Goal: Information Seeking & Learning: Check status

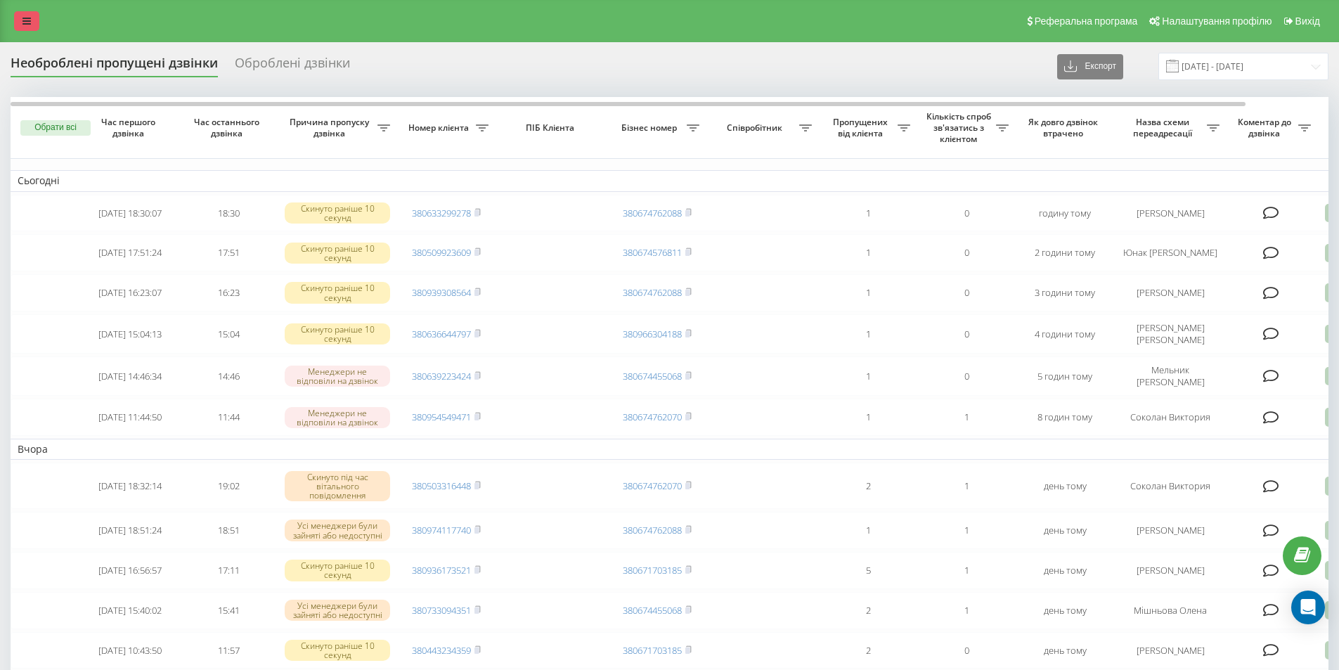
click at [31, 20] on link at bounding box center [26, 21] width 25 height 20
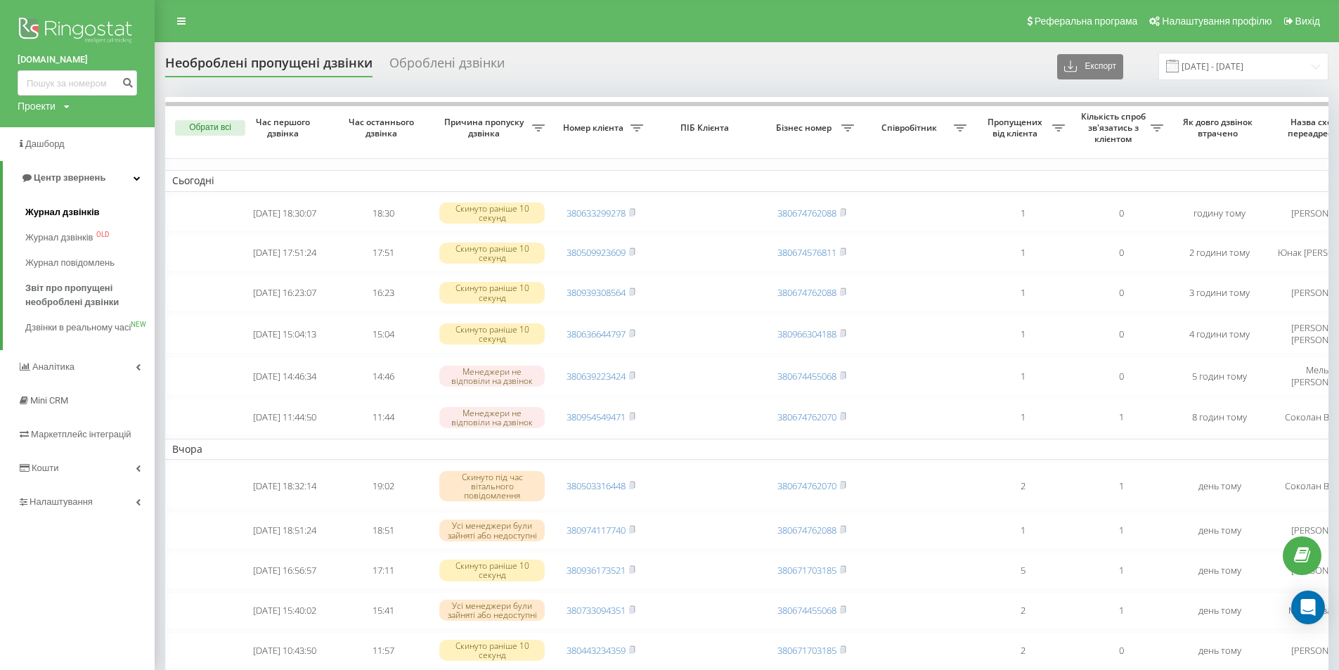
click at [53, 209] on span "Журнал дзвінків" at bounding box center [62, 212] width 75 height 14
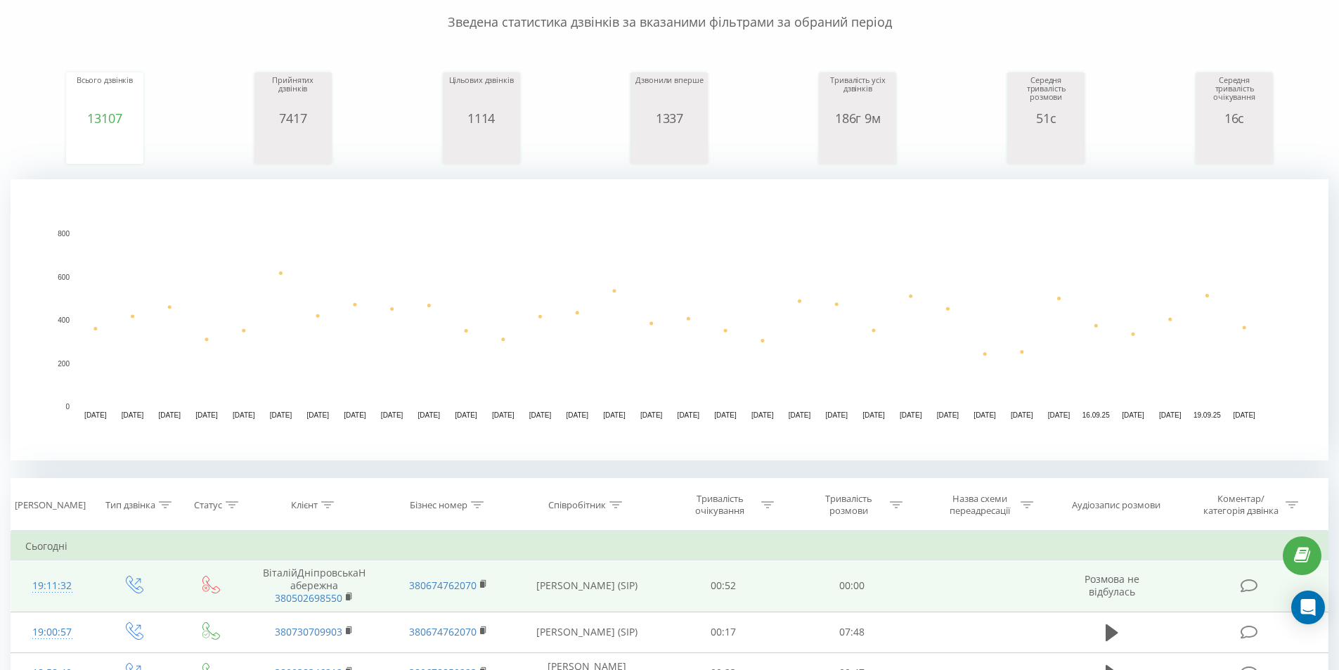
scroll to position [234, 0]
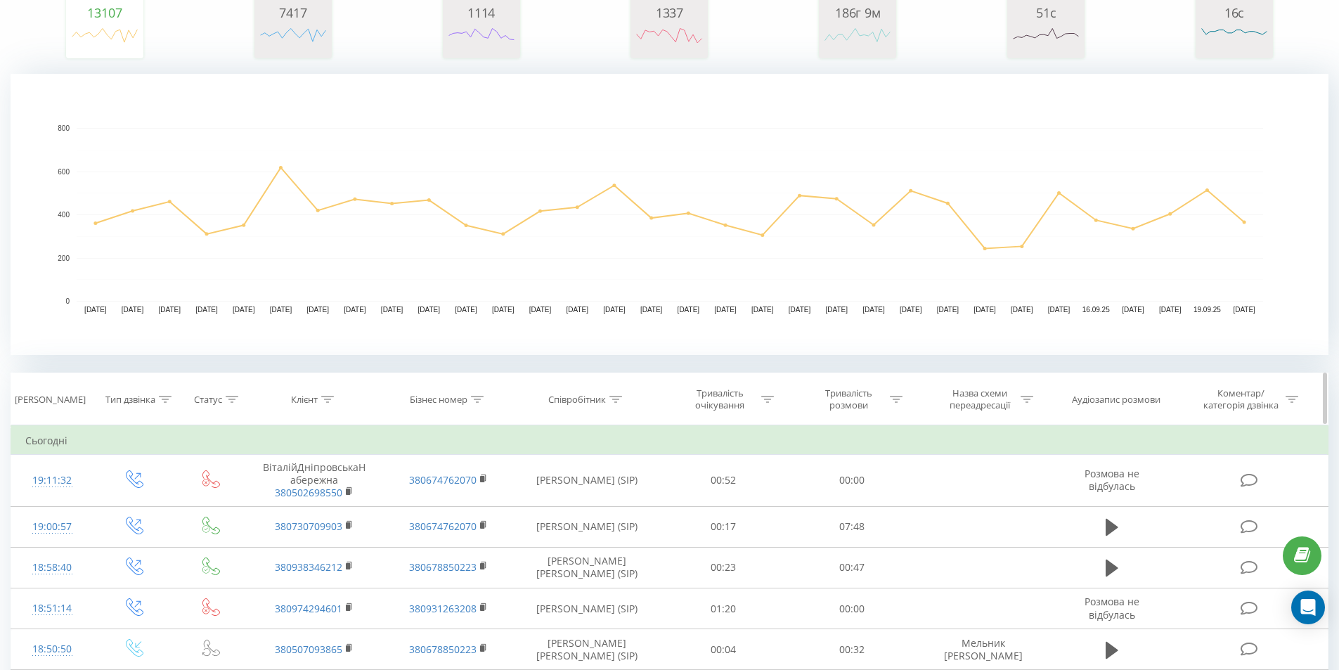
click at [617, 398] on icon at bounding box center [616, 399] width 13 height 7
click at [550, 501] on input "text" at bounding box center [587, 500] width 124 height 25
type input "c"
click at [550, 501] on input "c" at bounding box center [587, 500] width 124 height 25
type input "соколан"
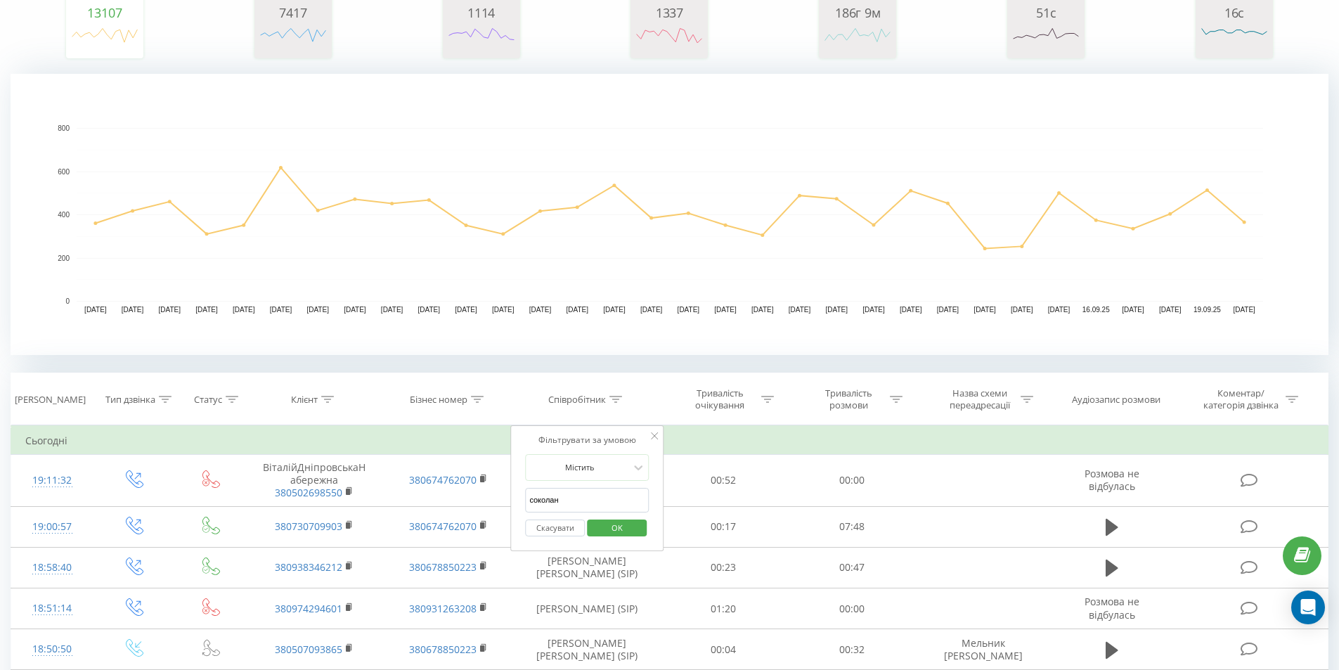
click button "OK" at bounding box center [617, 529] width 60 height 18
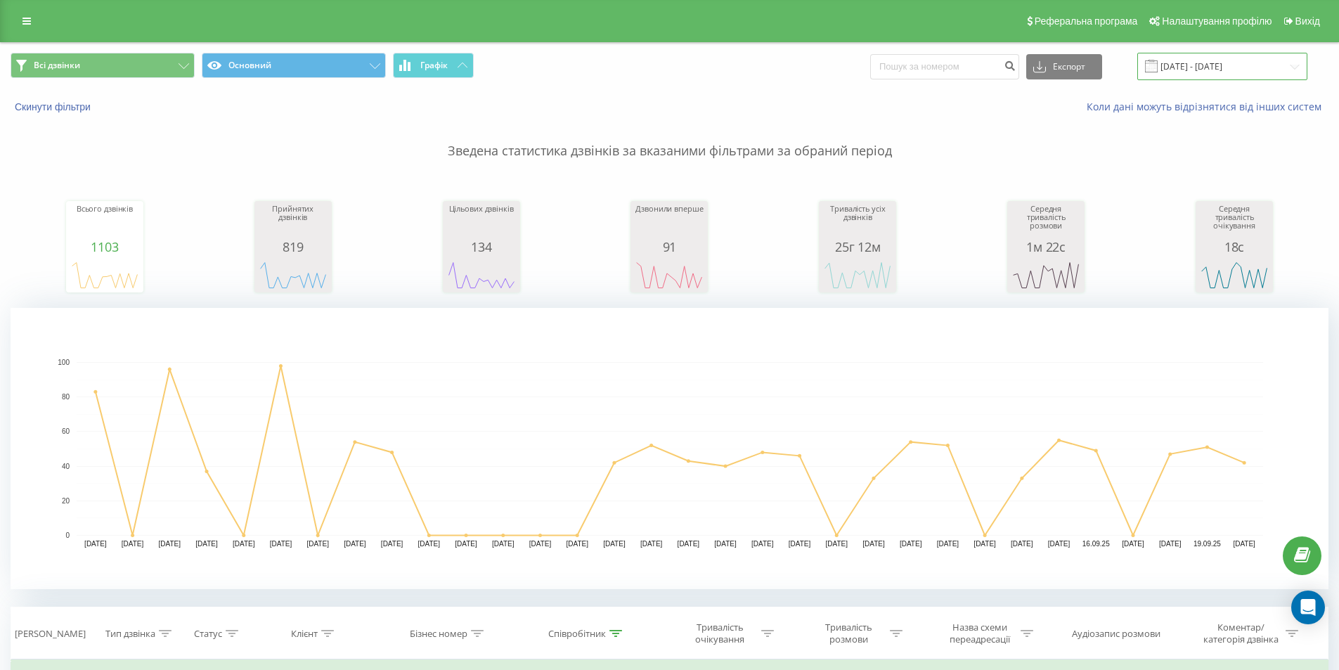
click at [1206, 58] on input "20.08.2025 - 20.09.2025" at bounding box center [1223, 66] width 170 height 27
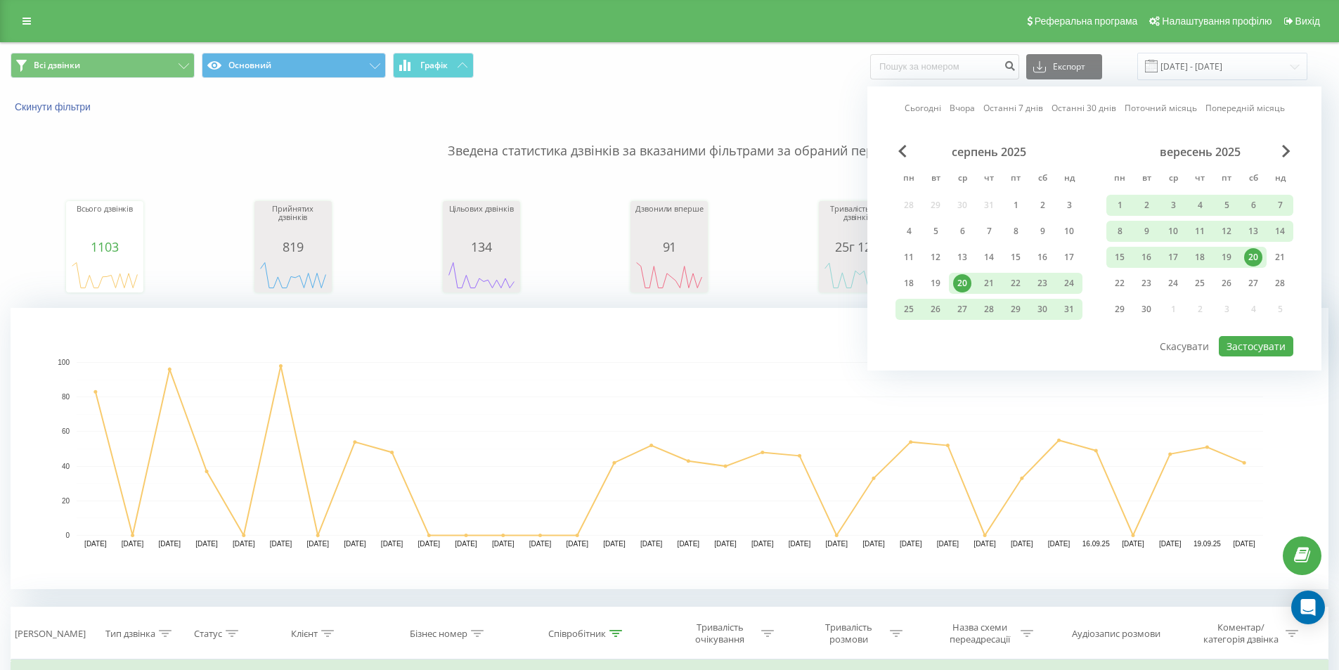
click at [1249, 259] on div "20" at bounding box center [1253, 257] width 18 height 18
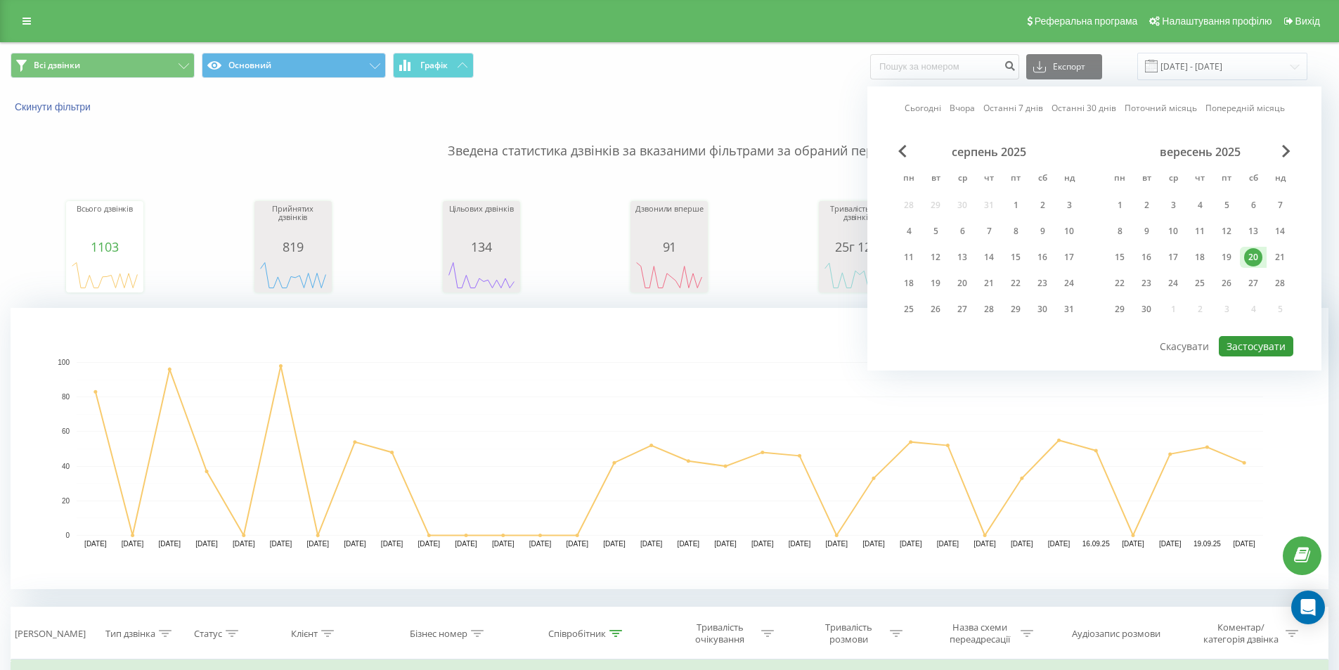
click at [1249, 345] on button "Застосувати" at bounding box center [1256, 346] width 75 height 20
type input "20.09.2025 - 20.09.2025"
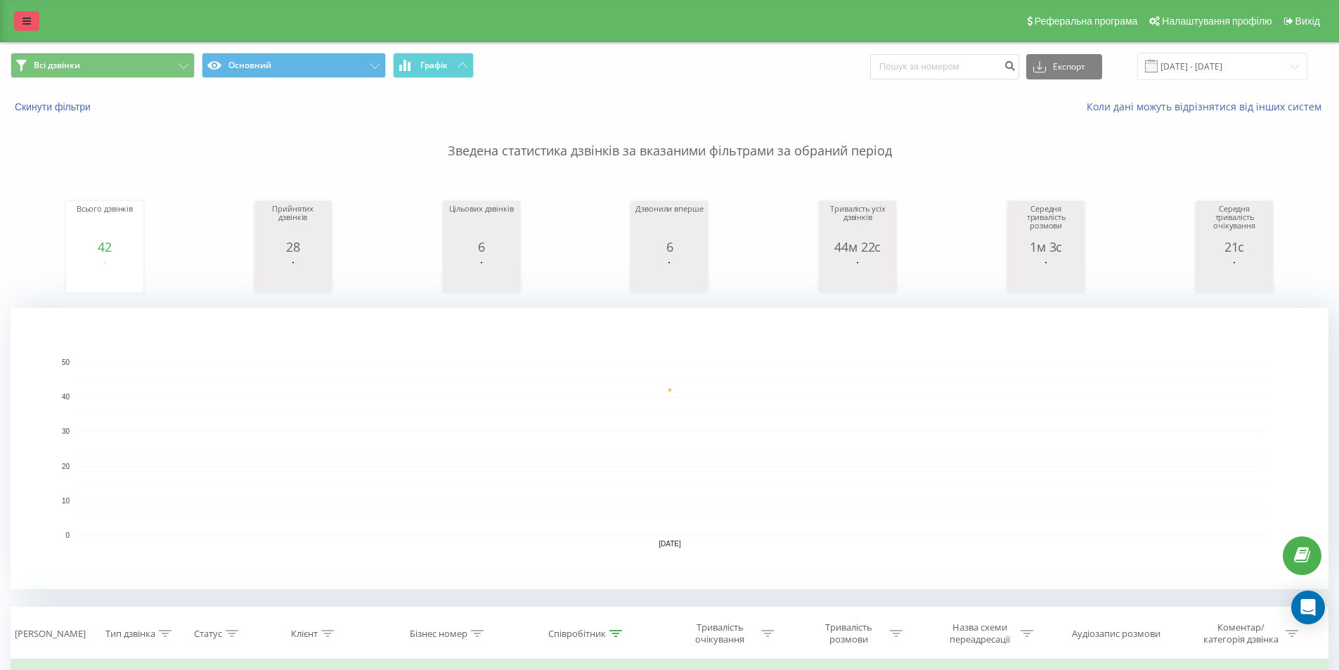
click at [22, 15] on link at bounding box center [26, 21] width 25 height 20
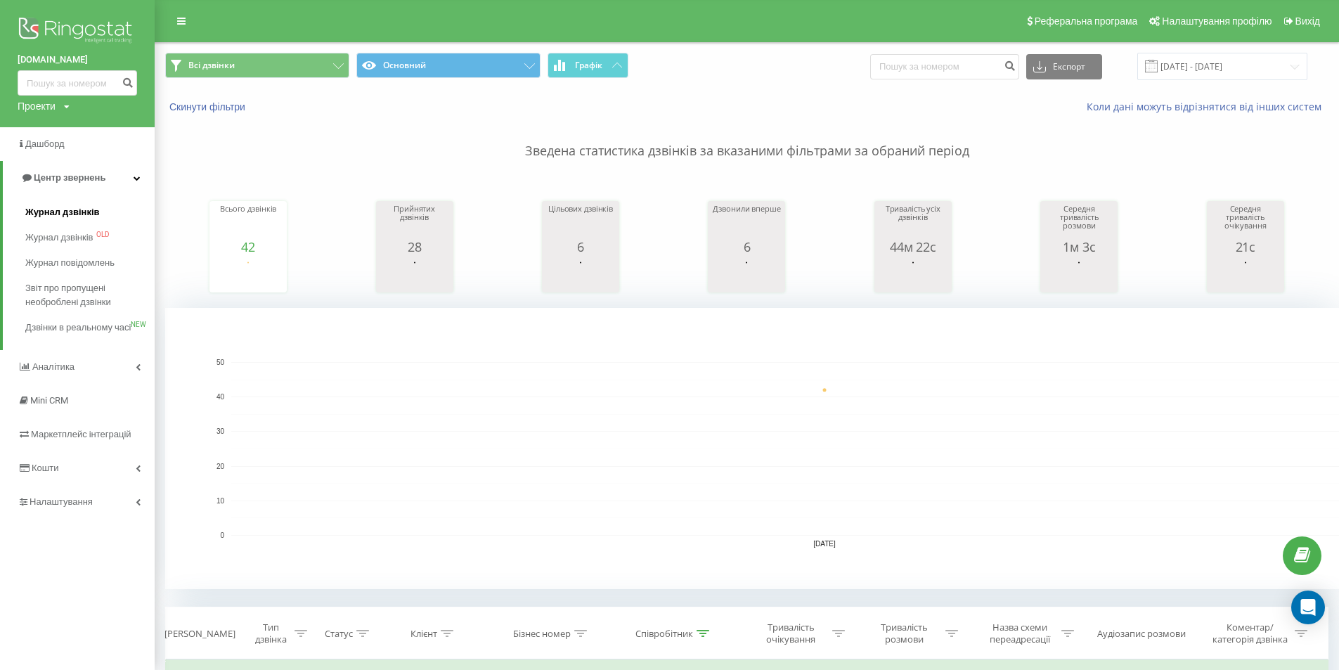
click at [55, 212] on span "Журнал дзвінків" at bounding box center [62, 212] width 75 height 14
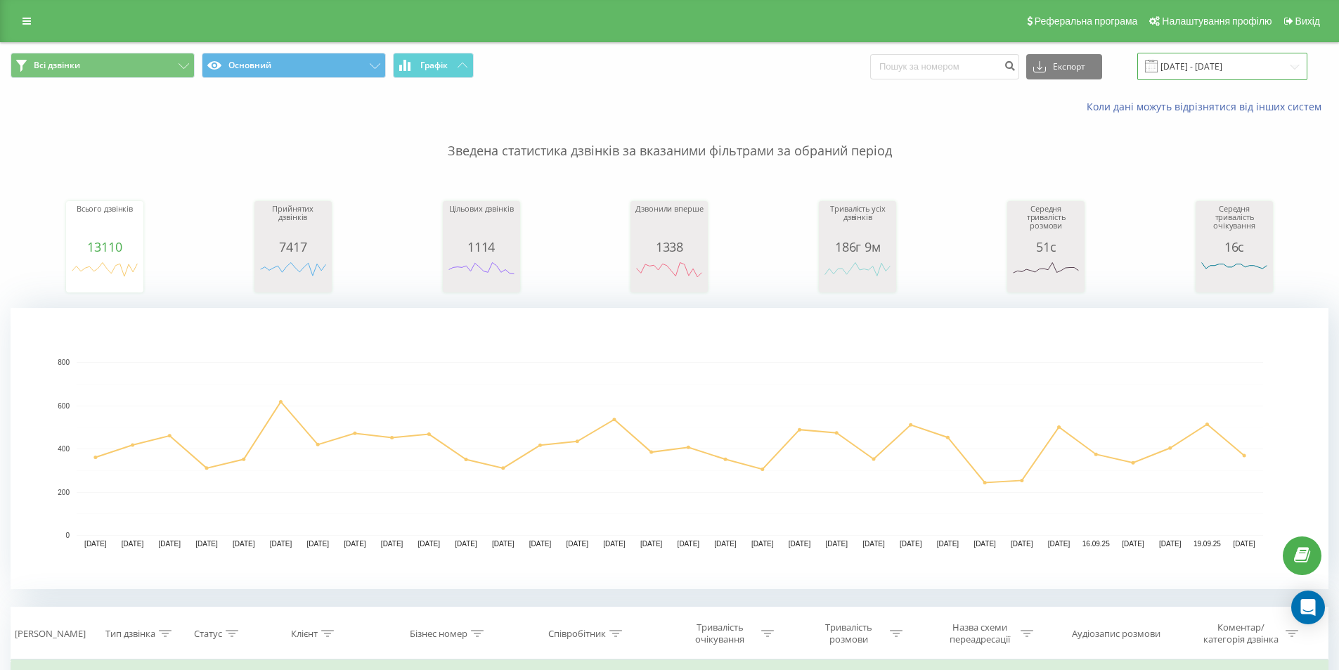
click at [1207, 71] on input "20.08.2025 - 20.09.2025" at bounding box center [1223, 66] width 170 height 27
click at [1207, 71] on input "[DATE] - [DATE]" at bounding box center [1223, 66] width 170 height 27
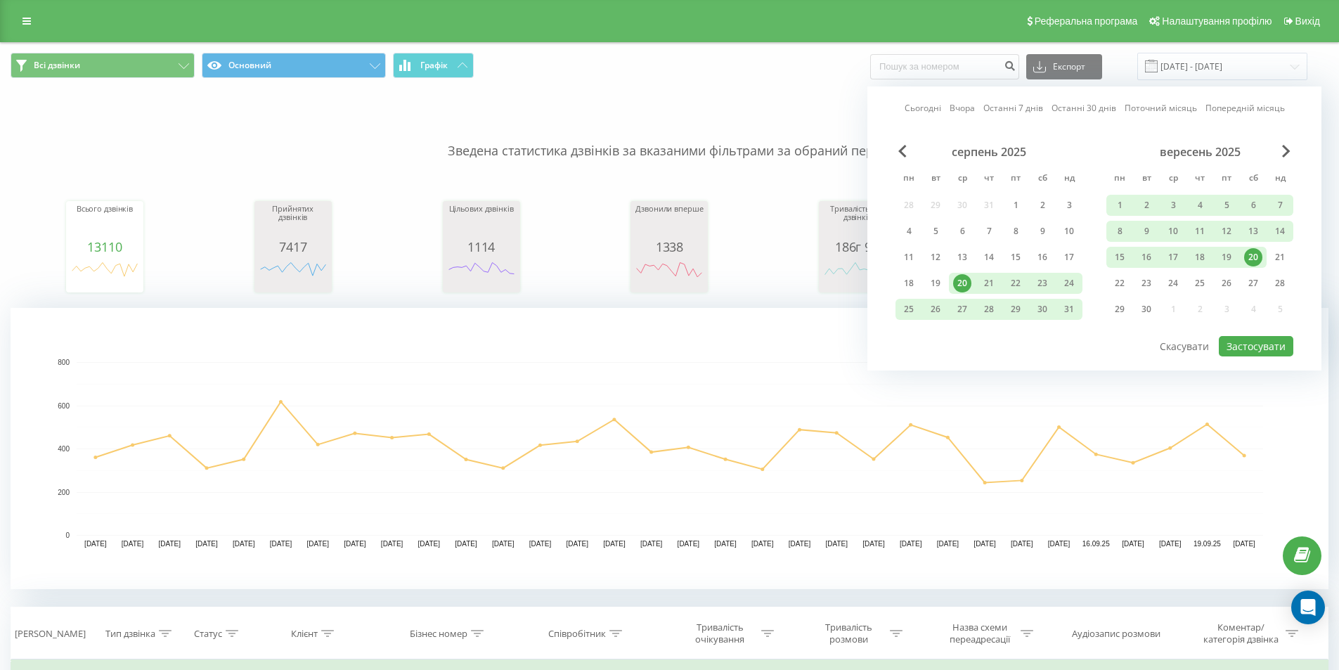
click at [1254, 257] on div "20" at bounding box center [1253, 257] width 18 height 18
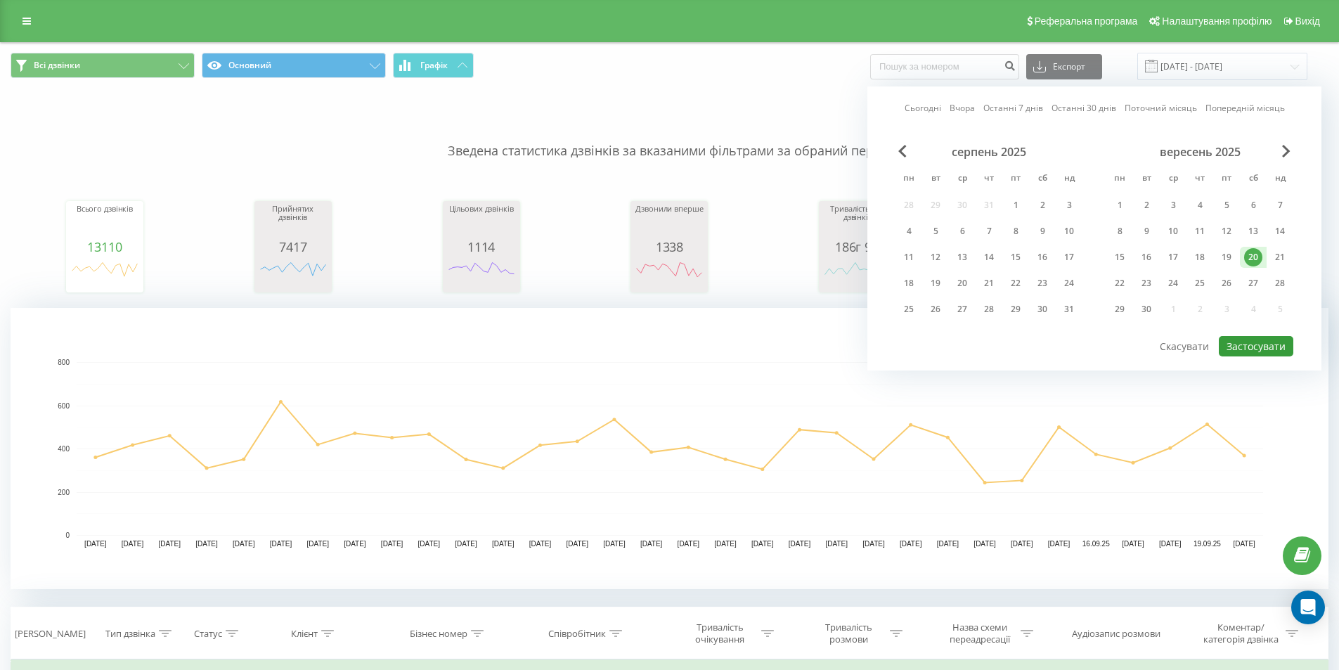
click at [1228, 340] on button "Застосувати" at bounding box center [1256, 346] width 75 height 20
type input "20.09.2025 - 20.09.2025"
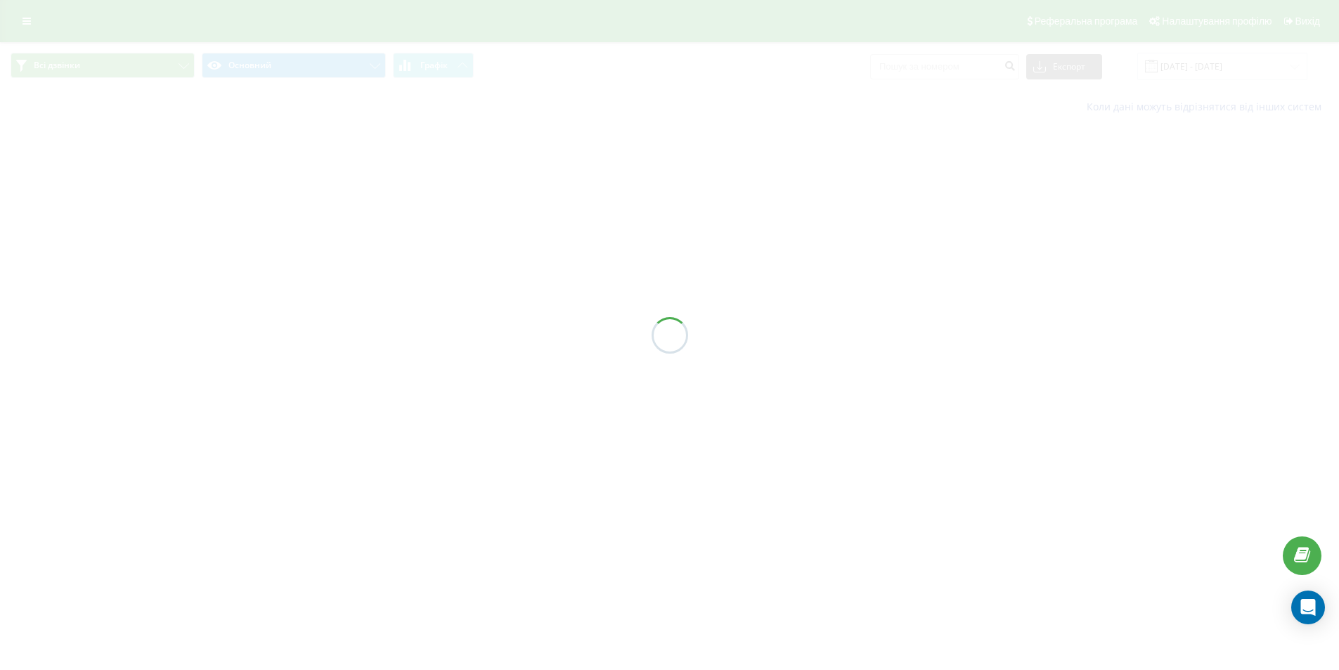
click at [1228, 340] on div at bounding box center [669, 335] width 1339 height 670
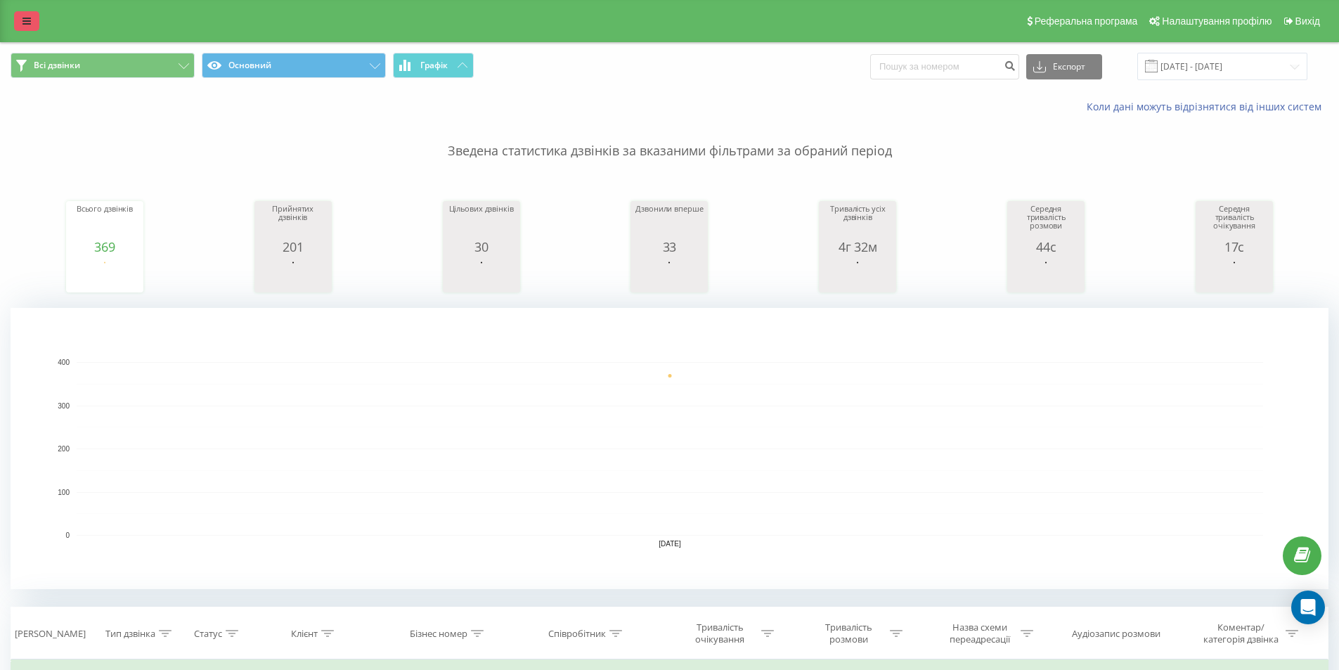
click at [31, 25] on link at bounding box center [26, 21] width 25 height 20
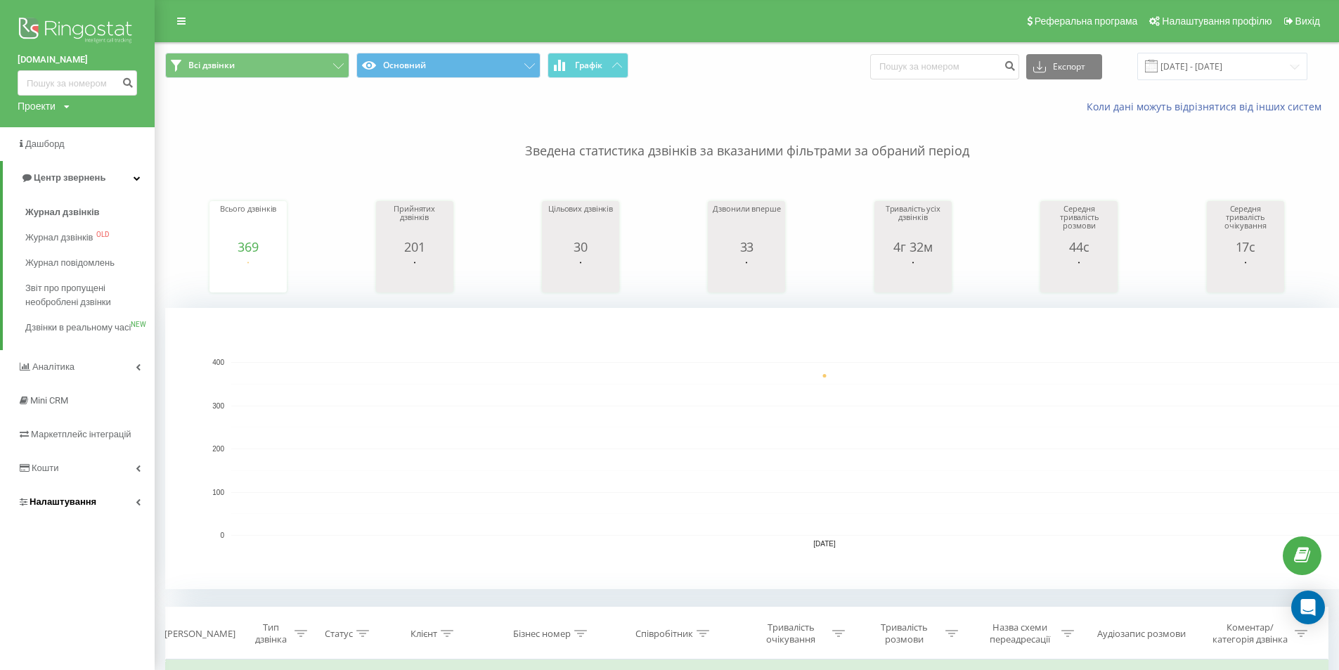
click at [63, 507] on span "Налаштування" at bounding box center [63, 501] width 67 height 11
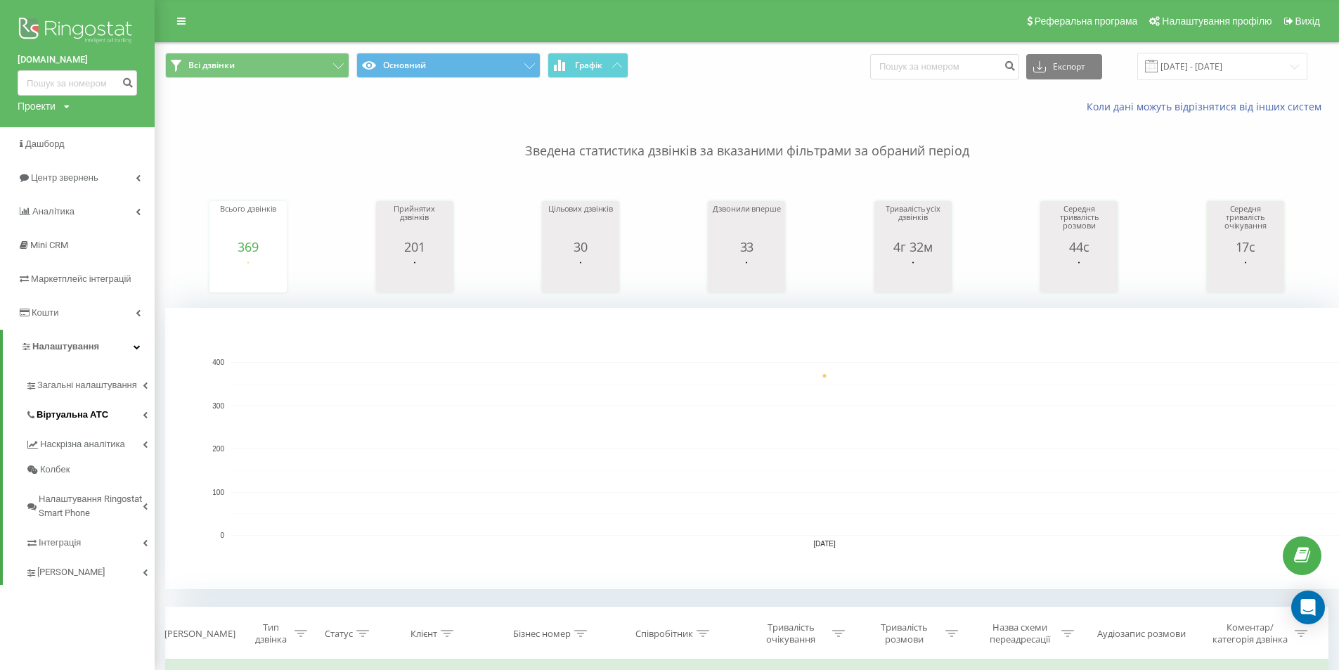
click at [69, 415] on span "Віртуальна АТС" at bounding box center [73, 415] width 72 height 14
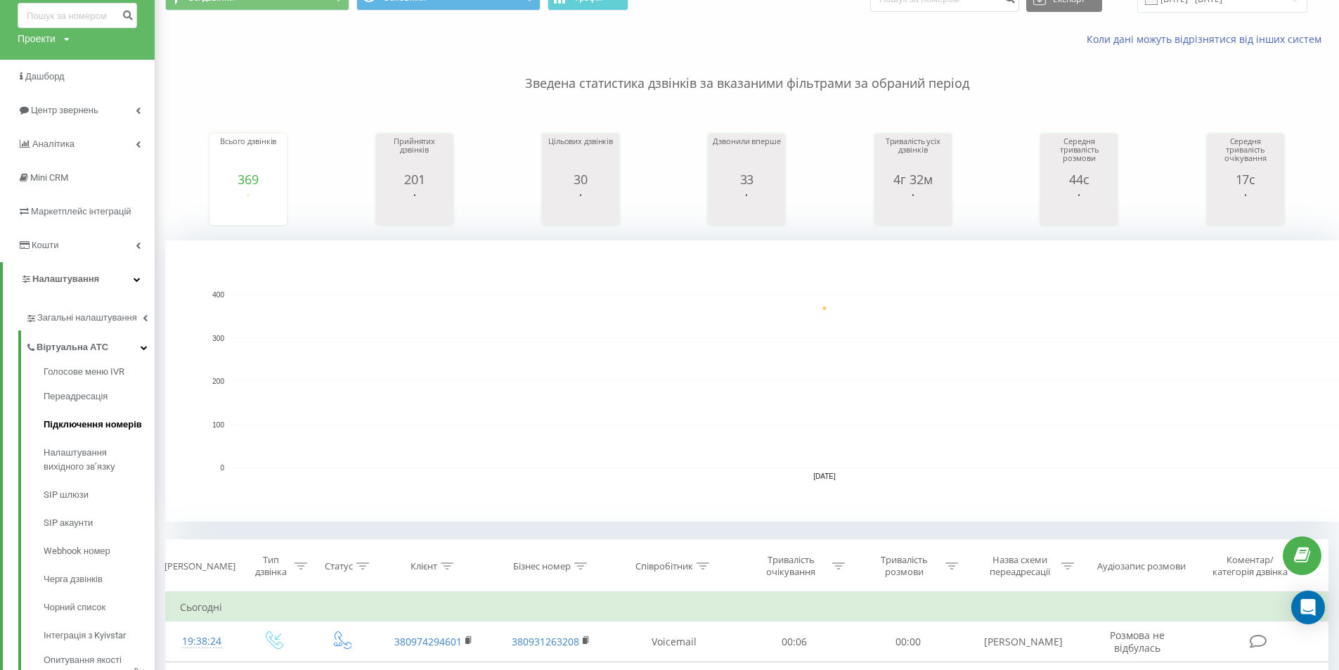
scroll to position [117, 0]
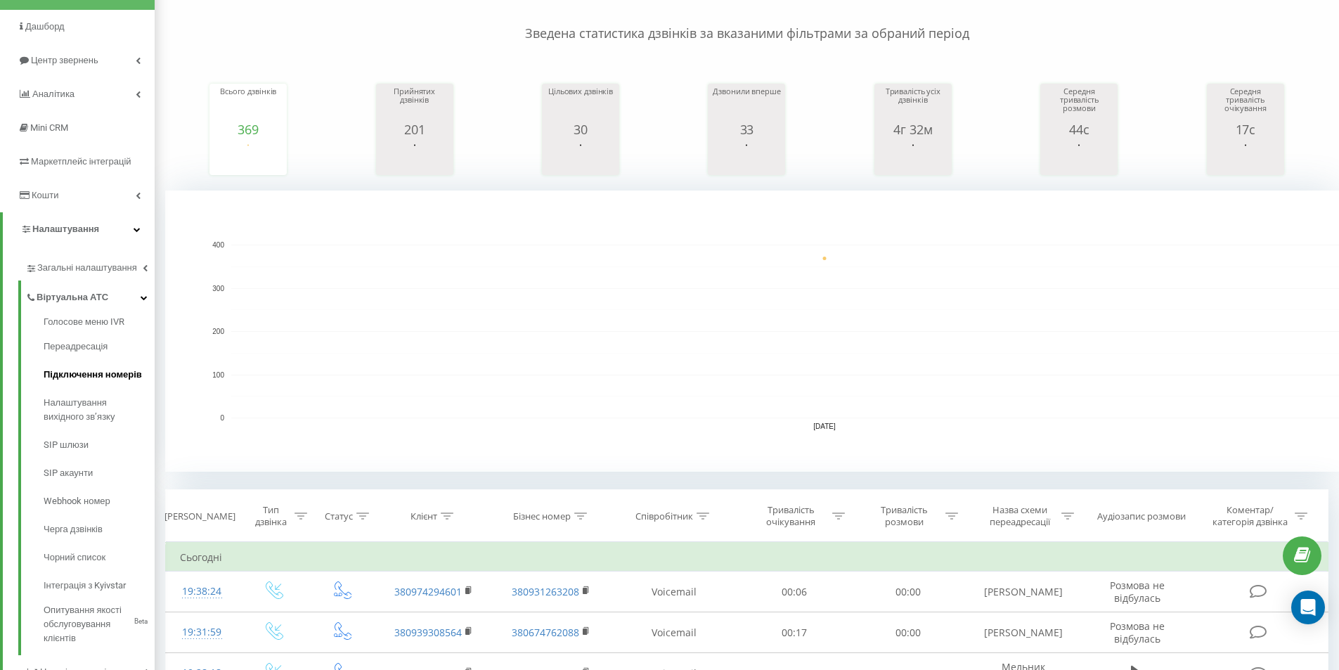
click at [84, 373] on span "Підключення номерів" at bounding box center [93, 375] width 98 height 14
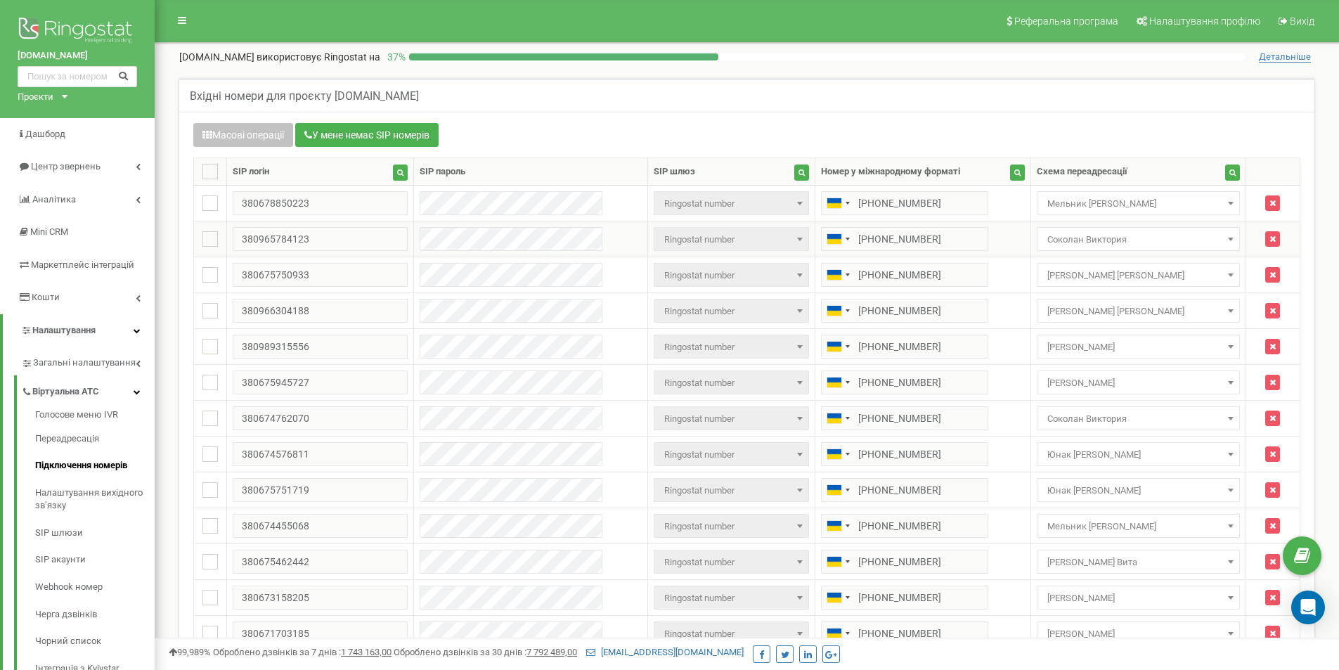
click at [1224, 237] on span at bounding box center [1231, 239] width 14 height 18
select select "116026"
click at [1224, 415] on span at bounding box center [1231, 418] width 14 height 18
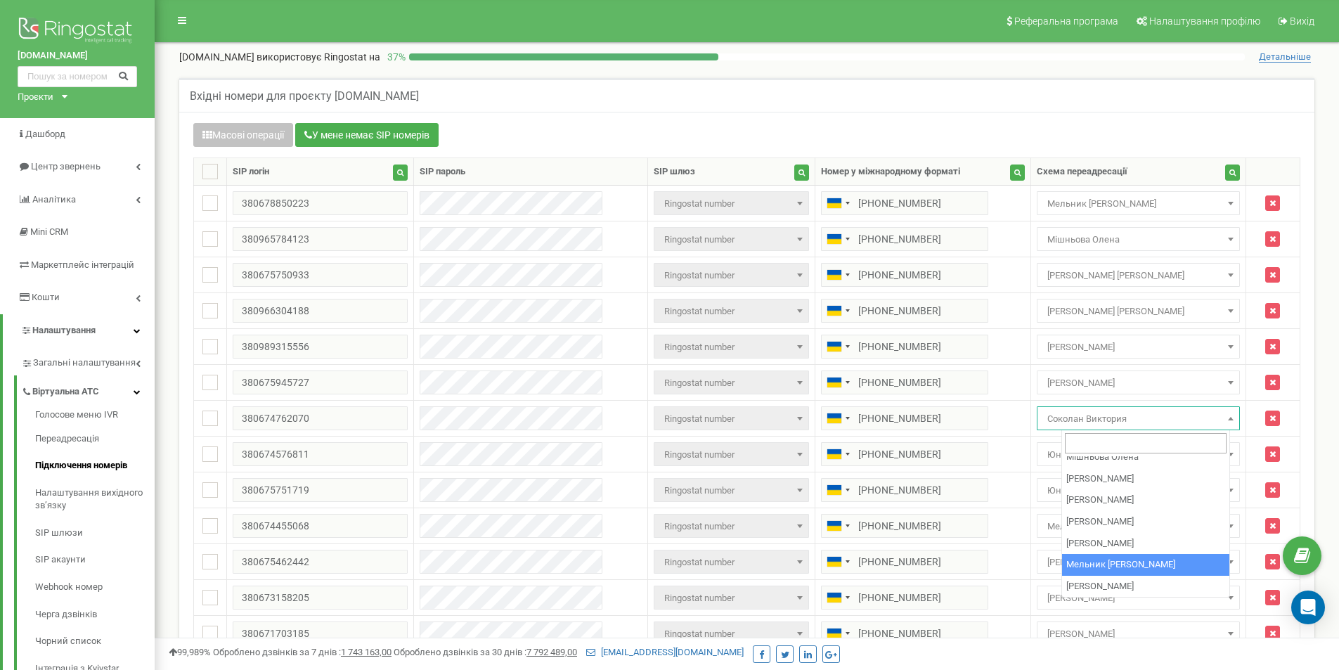
select select "219066"
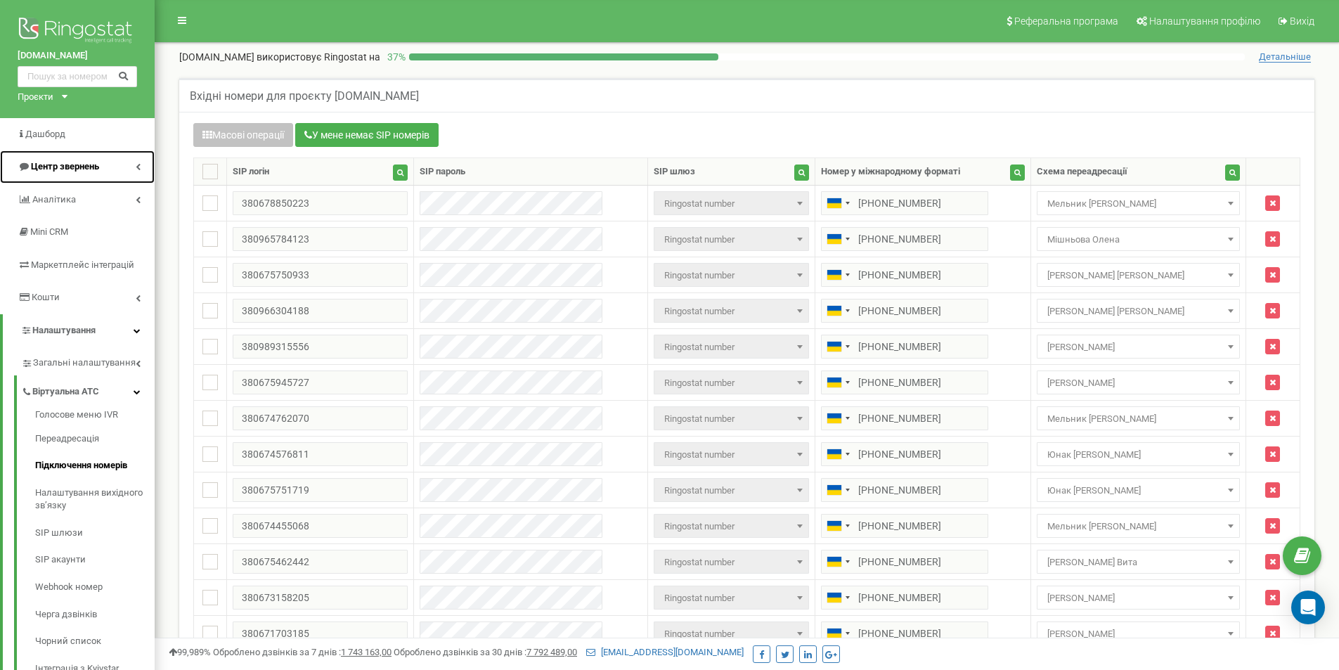
click at [63, 168] on span "Центр звернень" at bounding box center [65, 166] width 68 height 11
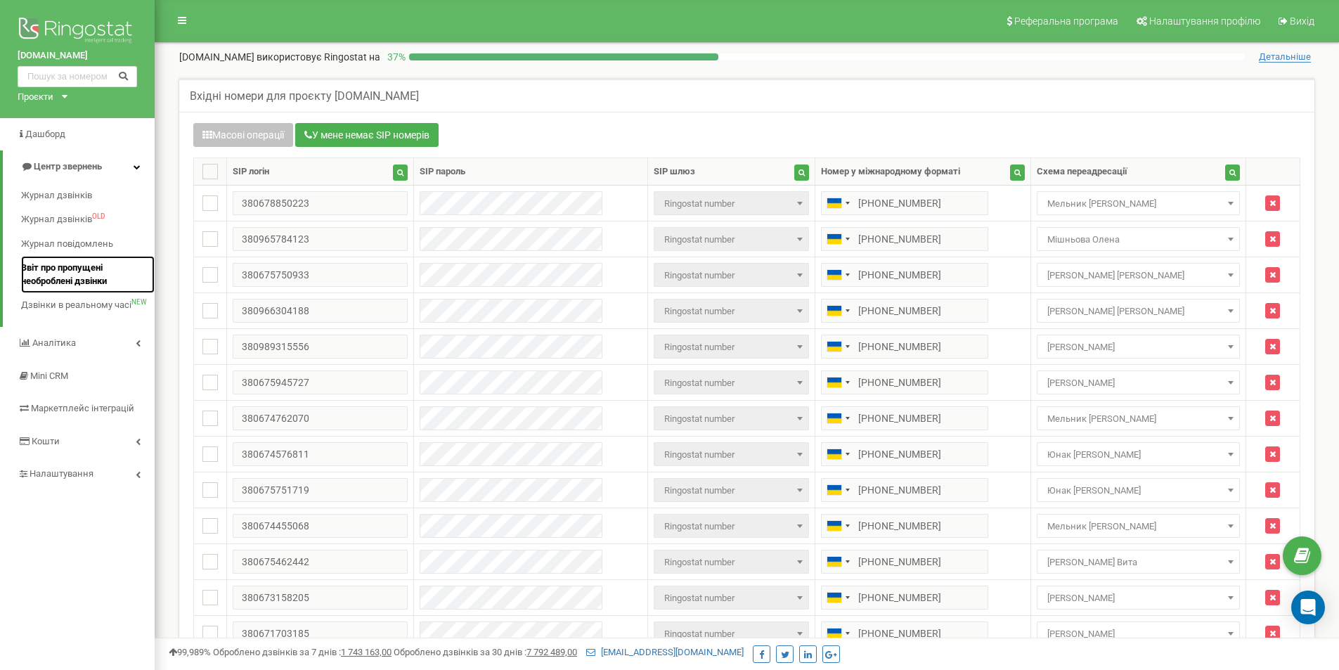
click at [76, 266] on span "Звіт про пропущені необроблені дзвінки" at bounding box center [84, 275] width 127 height 26
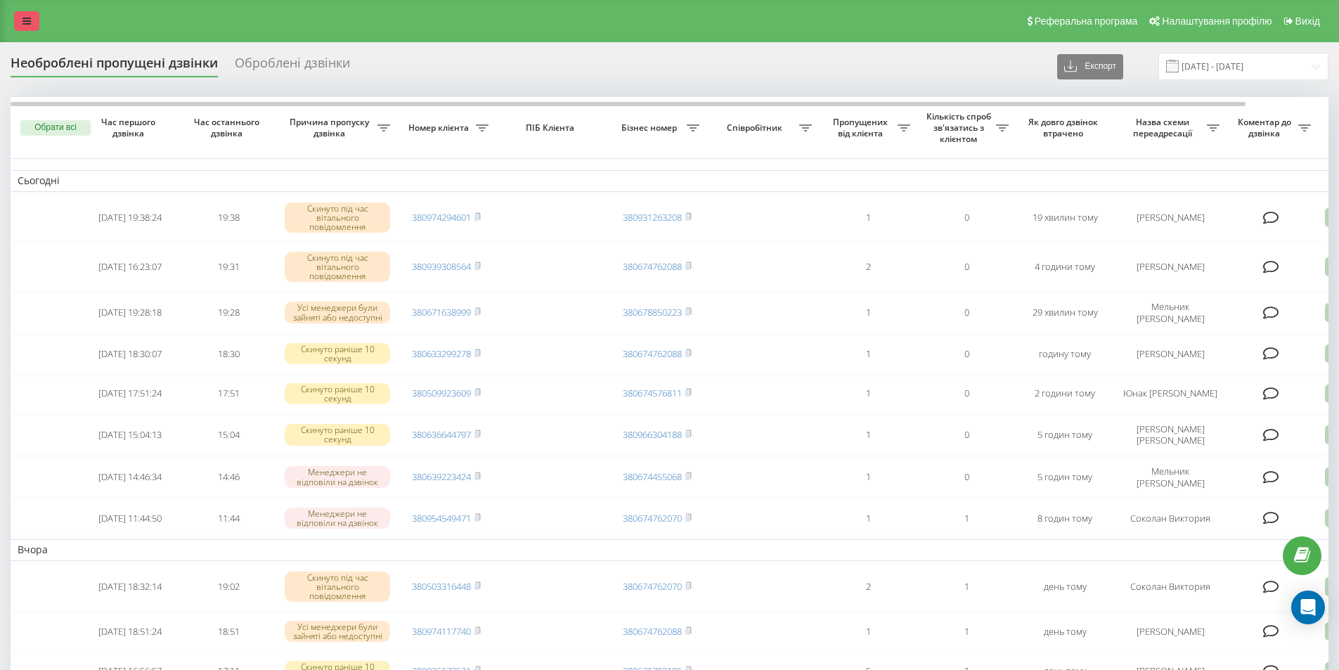
click at [32, 18] on link at bounding box center [26, 21] width 25 height 20
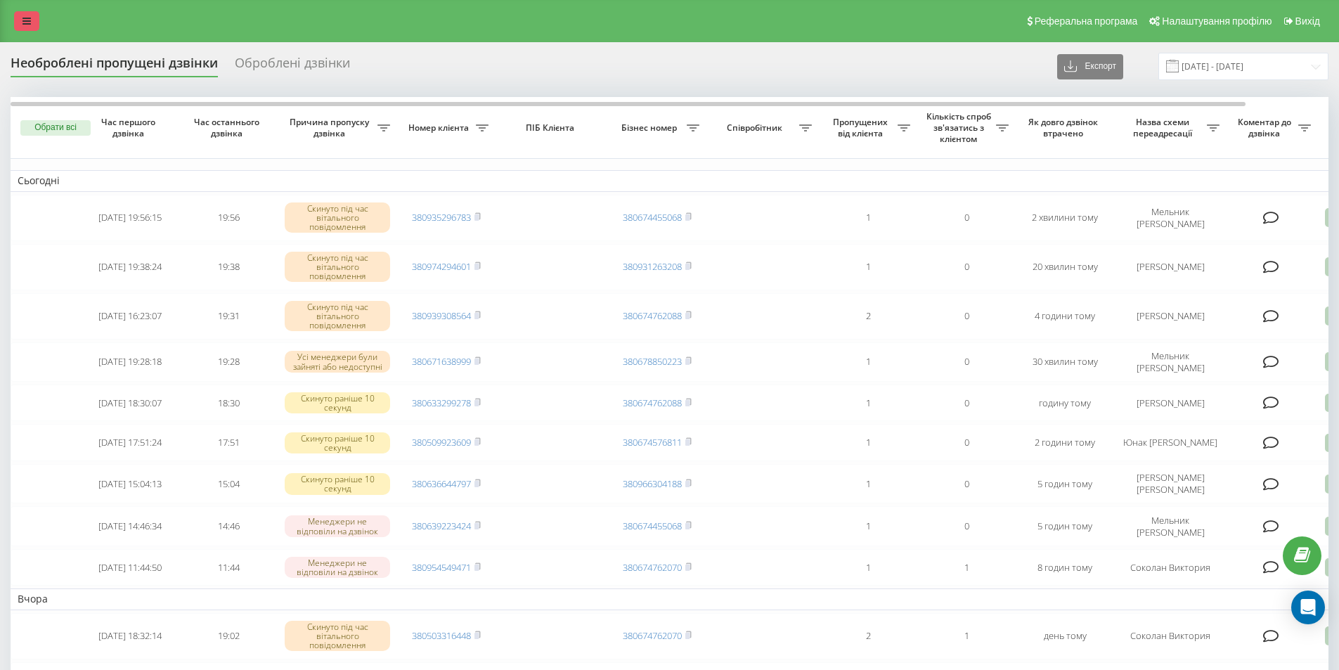
click at [34, 18] on link at bounding box center [26, 21] width 25 height 20
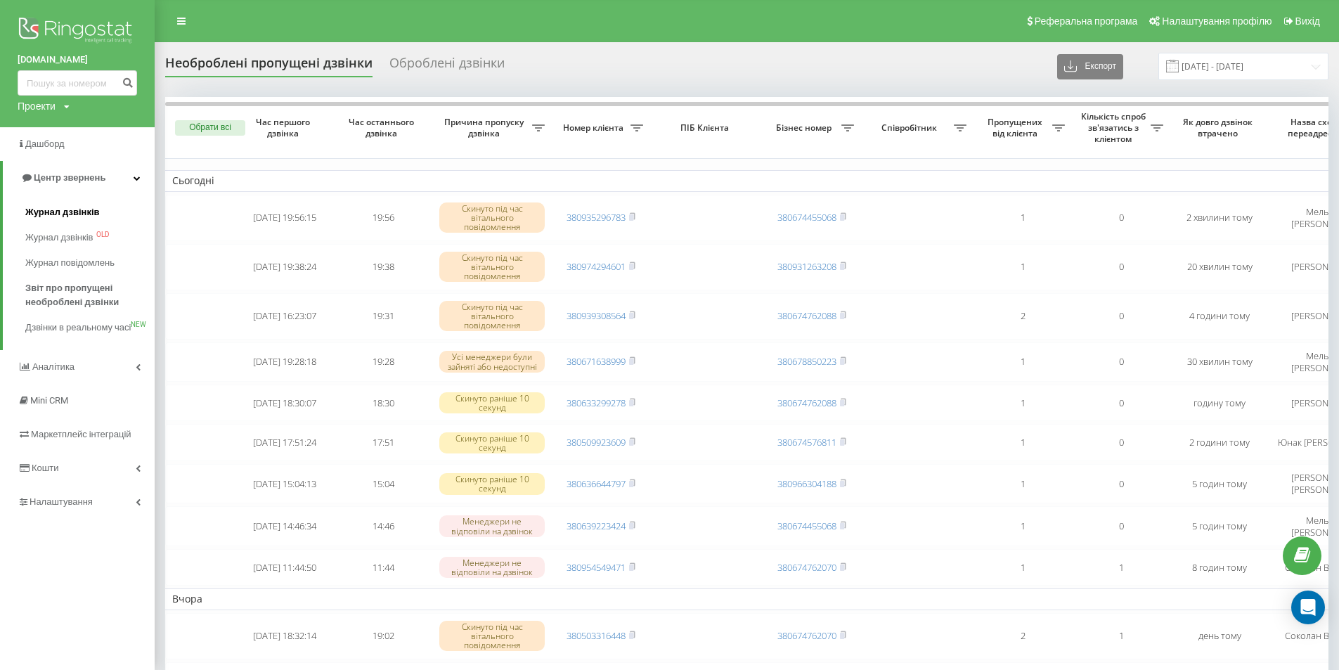
click at [32, 208] on span "Журнал дзвінків" at bounding box center [62, 212] width 75 height 14
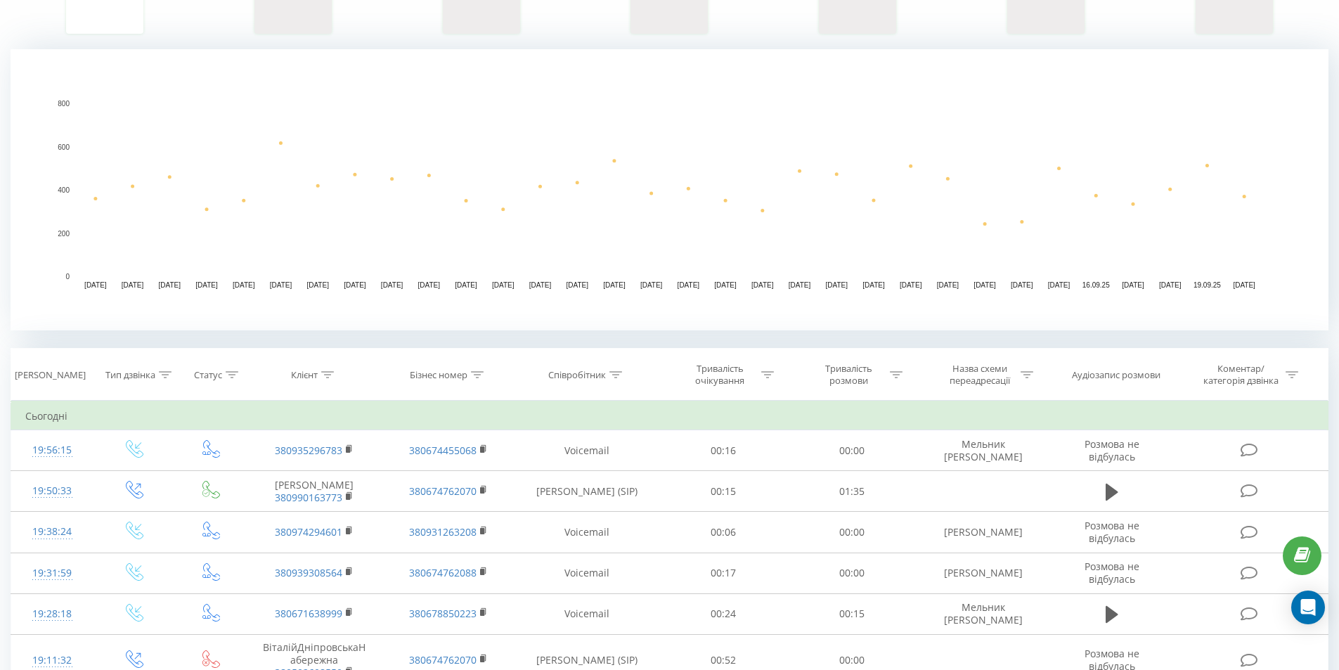
scroll to position [469, 0]
